Goal: Task Accomplishment & Management: Use online tool/utility

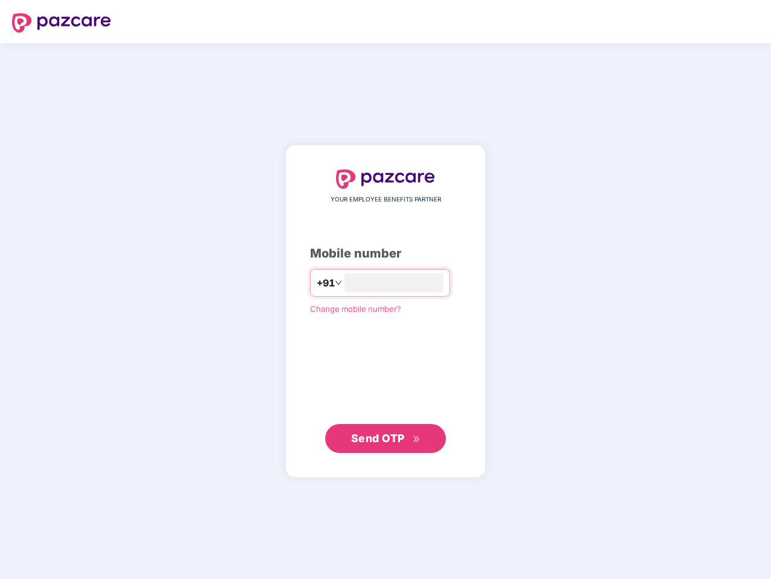
click at [385, 289] on input "number" at bounding box center [393, 282] width 99 height 19
click at [62, 23] on img at bounding box center [61, 22] width 99 height 19
click at [317, 283] on span "+91" at bounding box center [326, 283] width 18 height 15
click at [385, 438] on span "Send OTP" at bounding box center [378, 438] width 54 height 13
